Goal: Browse casually

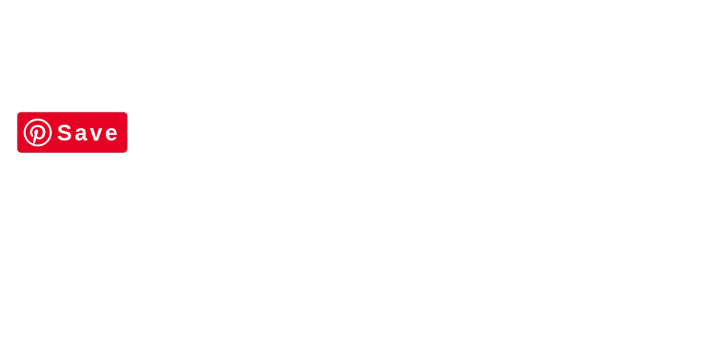
scroll to position [6114, 0]
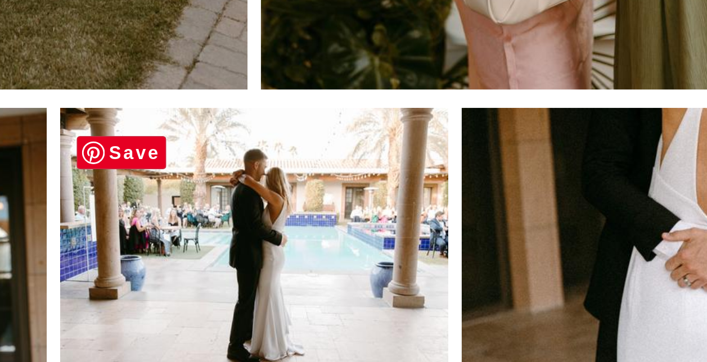
click at [329, 241] on img at bounding box center [304, 240] width 132 height 90
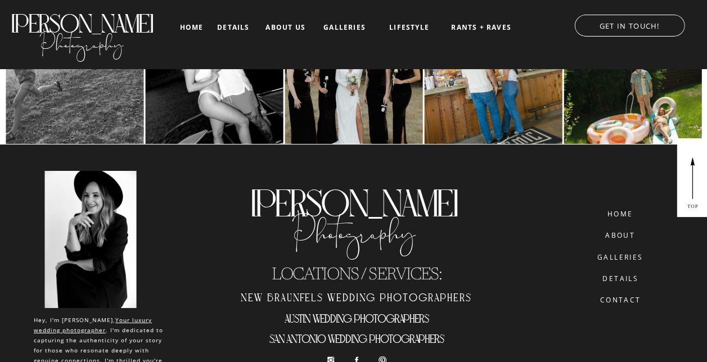
scroll to position [8216, 0]
